Goal: Transaction & Acquisition: Purchase product/service

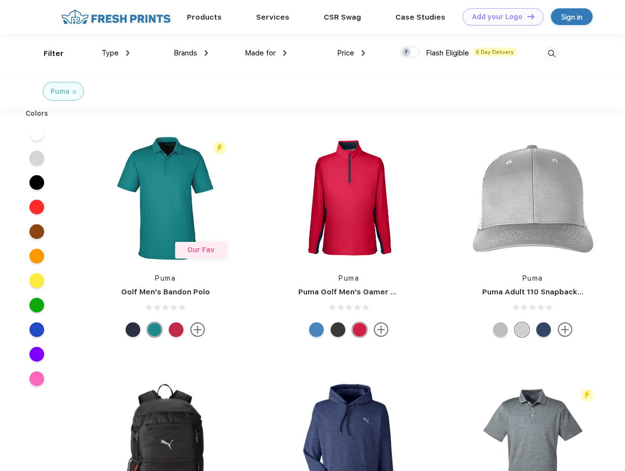
click at [500, 17] on link "Add your Logo Design Tool" at bounding box center [503, 16] width 81 height 17
click at [0, 0] on div "Design Tool" at bounding box center [0, 0] width 0 height 0
click at [527, 16] on link "Add your Logo Design Tool" at bounding box center [503, 16] width 81 height 17
click at [47, 53] on div "Filter" at bounding box center [54, 53] width 20 height 11
click at [116, 53] on span "Type" at bounding box center [110, 53] width 17 height 9
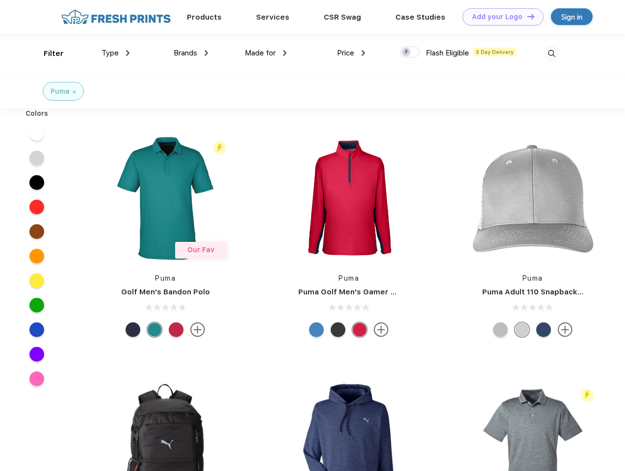
click at [191, 53] on span "Brands" at bounding box center [186, 53] width 24 height 9
click at [266, 53] on span "Made for" at bounding box center [260, 53] width 31 height 9
click at [351, 53] on span "Price" at bounding box center [345, 53] width 17 height 9
click at [410, 53] on div at bounding box center [409, 52] width 19 height 11
click at [407, 53] on input "checkbox" at bounding box center [403, 49] width 6 height 6
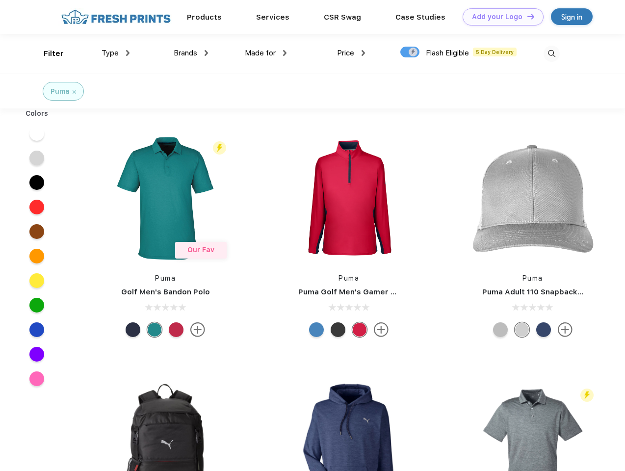
click at [552, 53] on img at bounding box center [552, 54] width 16 height 16
